Goal: Obtain resource: Download file/media

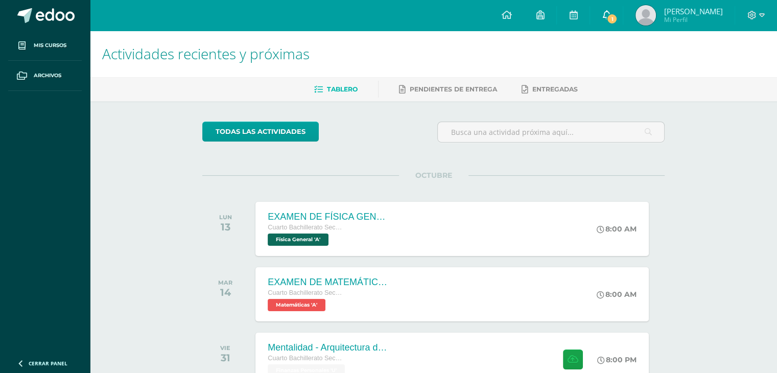
click at [618, 15] on span "1" at bounding box center [611, 18] width 11 height 11
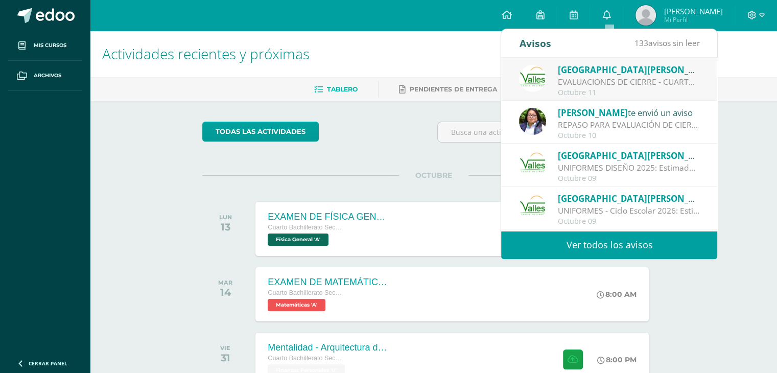
click at [591, 88] on div "Octubre 11" at bounding box center [629, 92] width 142 height 9
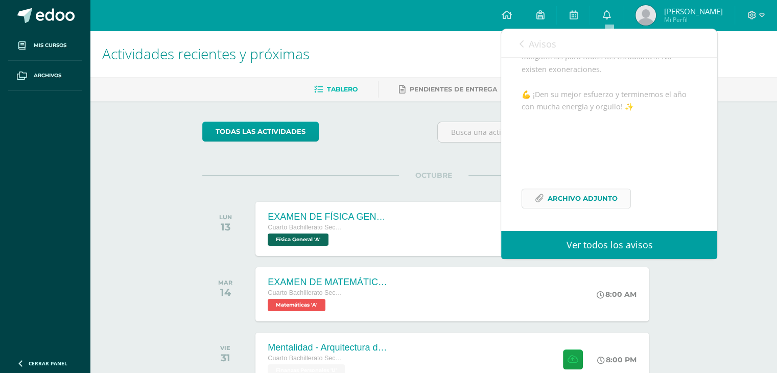
scroll to position [411, 0]
click at [572, 194] on span "Archivo Adjunto" at bounding box center [583, 198] width 70 height 19
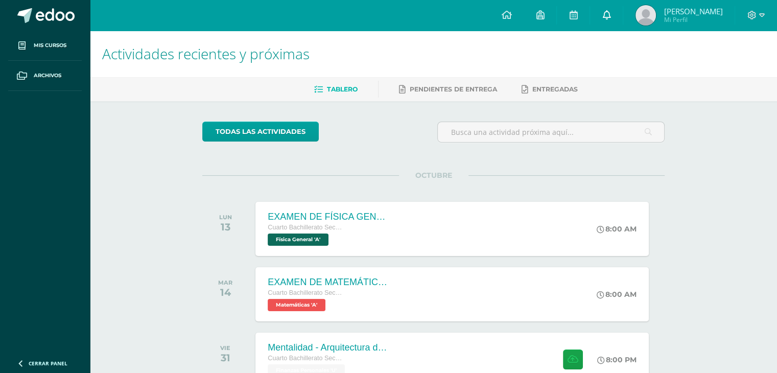
click at [599, 9] on link at bounding box center [606, 15] width 33 height 31
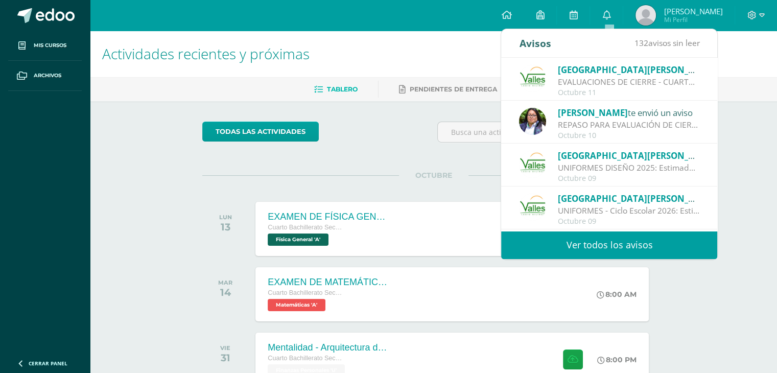
click at [601, 90] on div "Octubre 11" at bounding box center [629, 92] width 142 height 9
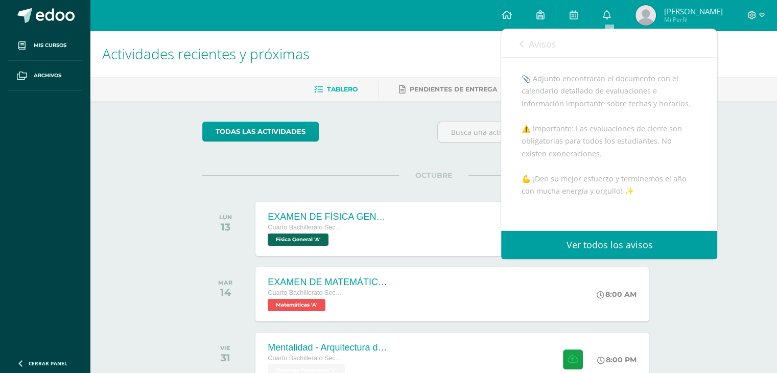
scroll to position [411, 0]
click at [626, 201] on link "Archivo Adjunto" at bounding box center [576, 199] width 109 height 20
